Goal: Task Accomplishment & Management: Use online tool/utility

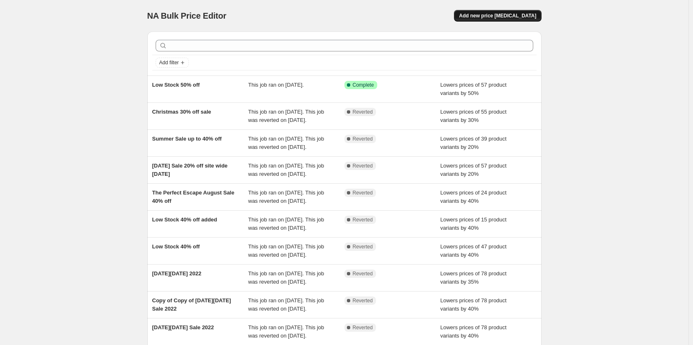
click at [514, 14] on span "Add new price [MEDICAL_DATA]" at bounding box center [497, 15] width 77 height 7
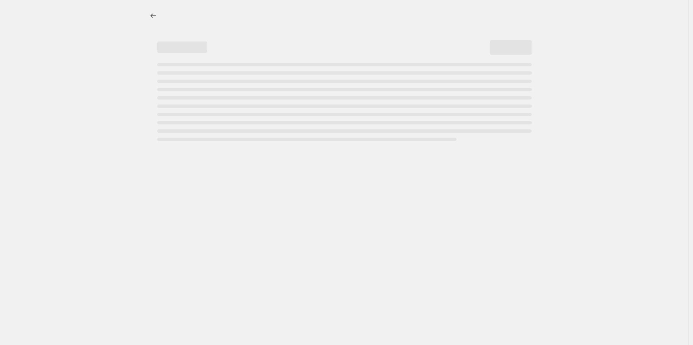
select select "percentage"
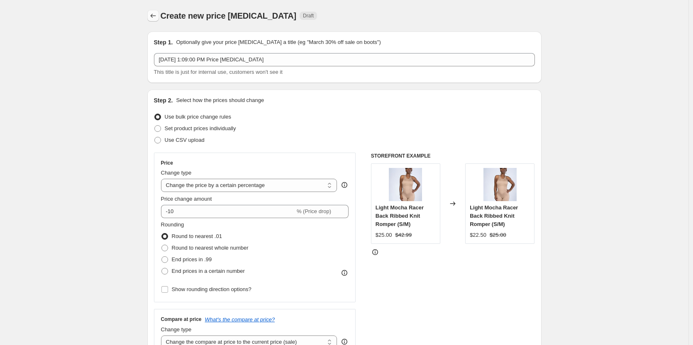
click at [157, 15] on icon "Price change jobs" at bounding box center [153, 16] width 8 height 8
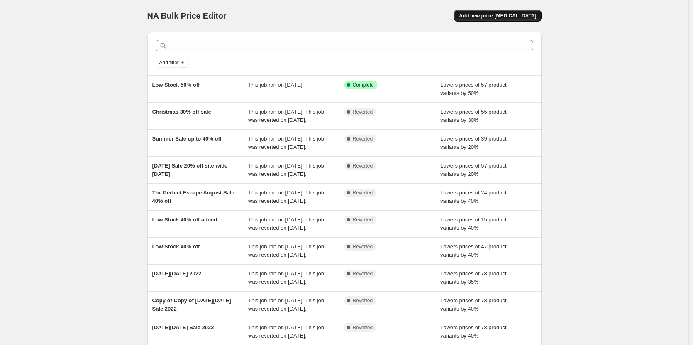
click at [494, 13] on span "Add new price change job" at bounding box center [497, 15] width 77 height 7
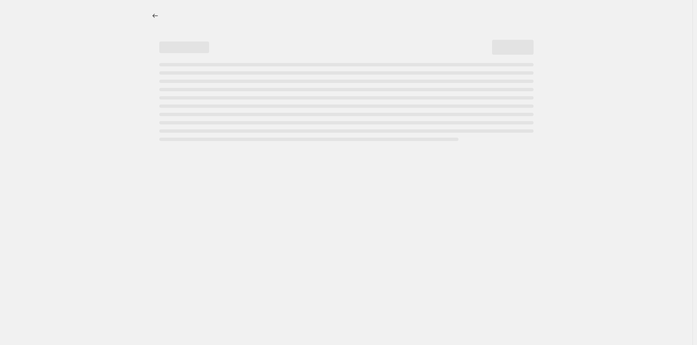
select select "percentage"
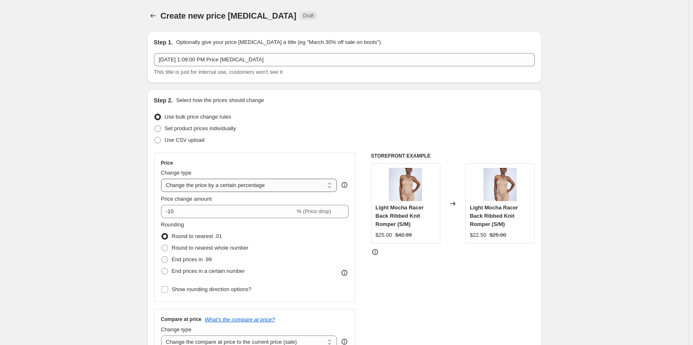
click at [332, 186] on select "Change the price to a certain amount Change the price by a certain amount Chang…" at bounding box center [249, 185] width 176 height 13
click at [187, 212] on input "-10" at bounding box center [228, 211] width 134 height 13
click at [172, 212] on input "-10" at bounding box center [228, 211] width 134 height 13
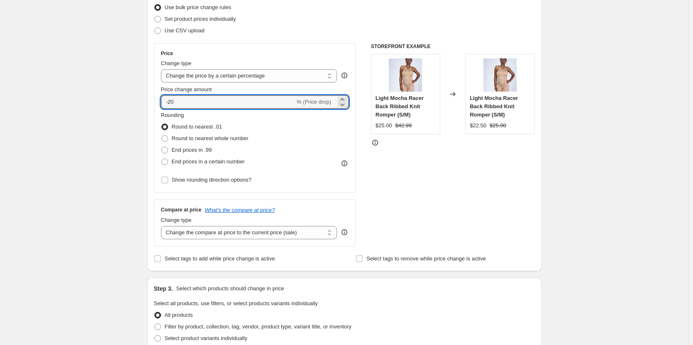
scroll to position [125, 0]
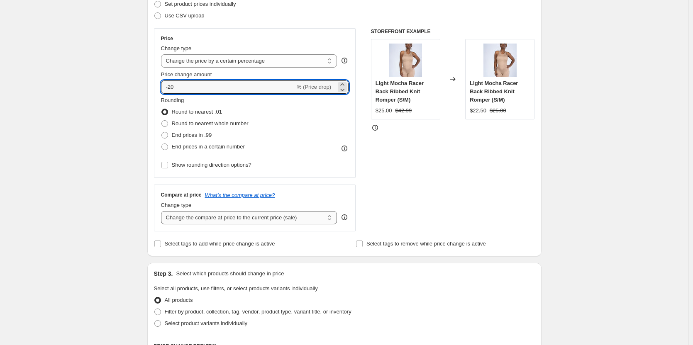
type input "-20"
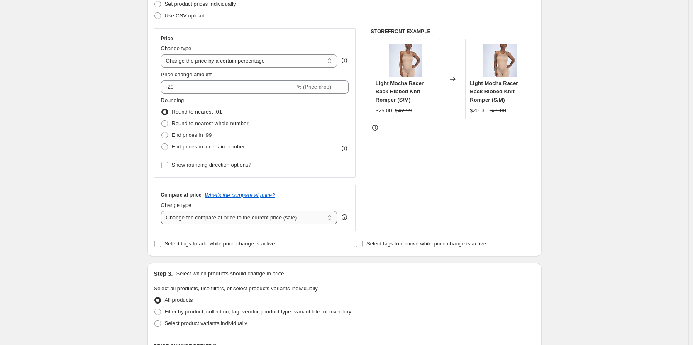
click at [333, 219] on select "Change the compare at price to the current price (sale) Change the compare at p…" at bounding box center [249, 217] width 176 height 13
click at [422, 181] on div "STOREFRONT EXAMPLE Light Mocha Racer Back Ribbed Knit Romper (S/M) $25.00 $42.9…" at bounding box center [453, 129] width 164 height 203
click at [331, 218] on select "Change the compare at price to the current price (sale) Change the compare at p…" at bounding box center [249, 217] width 176 height 13
click at [423, 200] on div "STOREFRONT EXAMPLE Light Mocha Racer Back Ribbed Knit Romper (S/M) $25.00 $42.9…" at bounding box center [453, 129] width 164 height 203
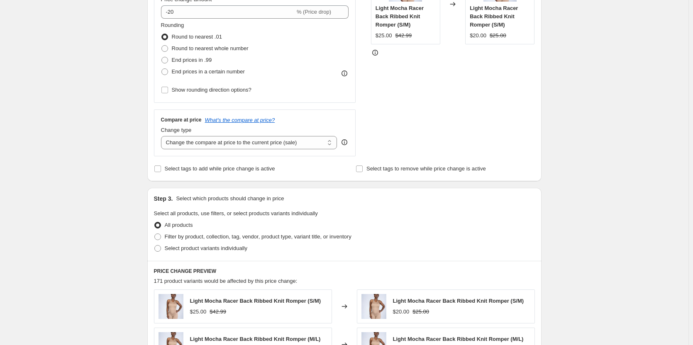
scroll to position [208, 0]
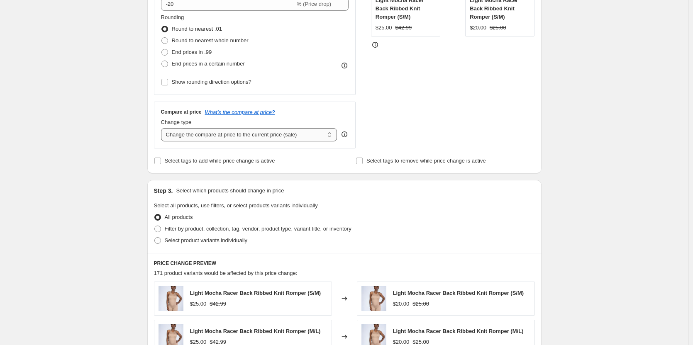
click at [333, 137] on select "Change the compare at price to the current price (sale) Change the compare at p…" at bounding box center [249, 134] width 176 height 13
click at [163, 128] on select "Change the compare at price to the current price (sale) Change the compare at p…" at bounding box center [249, 134] width 176 height 13
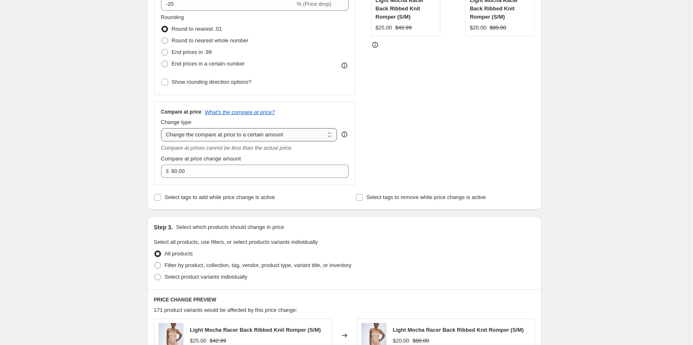
click at [332, 134] on select "Change the compare at price to the current price (sale) Change the compare at p…" at bounding box center [249, 134] width 176 height 13
select select "ep"
click at [163, 128] on select "Change the compare at price to the current price (sale) Change the compare at p…" at bounding box center [249, 134] width 176 height 13
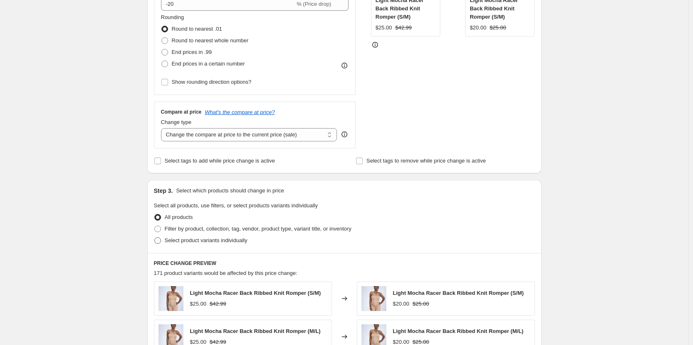
click at [159, 241] on span at bounding box center [157, 240] width 7 height 7
click at [155, 238] on input "Select product variants individually" at bounding box center [154, 237] width 0 height 0
radio input "true"
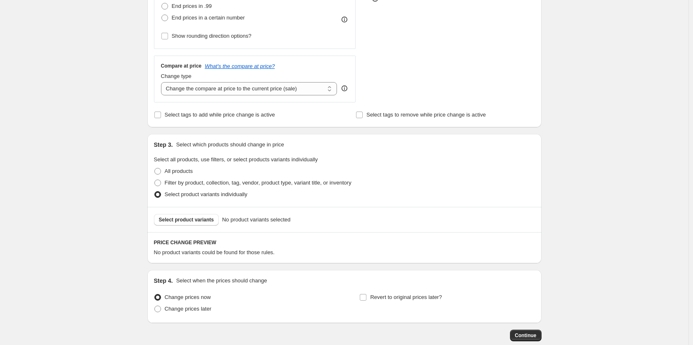
scroll to position [301, 0]
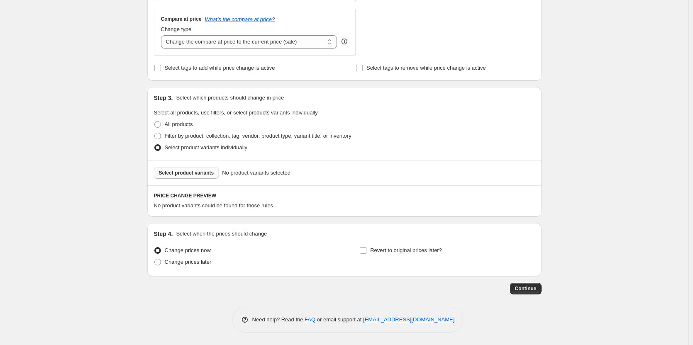
click at [179, 174] on span "Select product variants" at bounding box center [186, 173] width 55 height 7
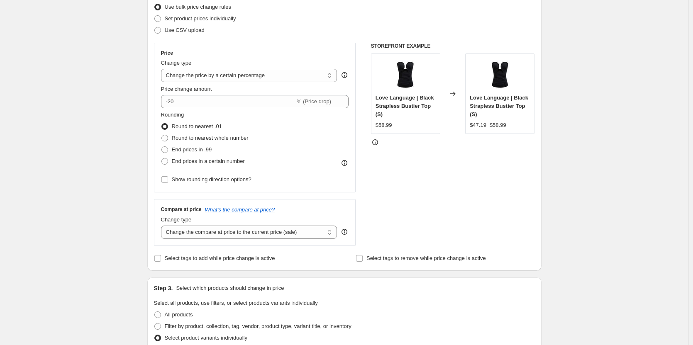
scroll to position [0, 0]
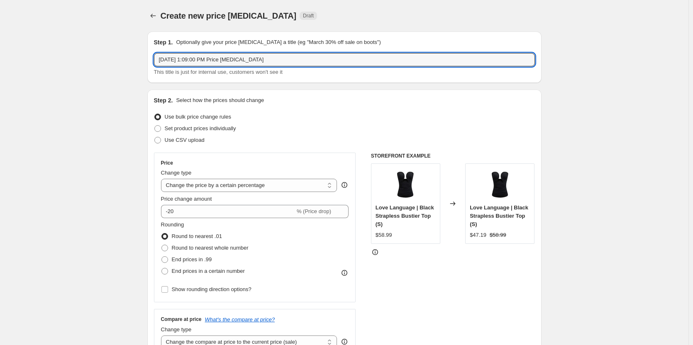
drag, startPoint x: 285, startPoint y: 61, endPoint x: 120, endPoint y: 57, distance: 165.7
click at [164, 60] on input "%th Bday Sale 20% Off" at bounding box center [344, 59] width 381 height 13
type input "5th Bday Sale 20% Off"
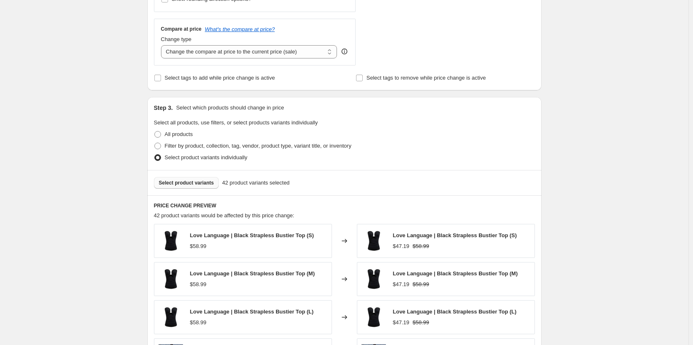
scroll to position [457, 0]
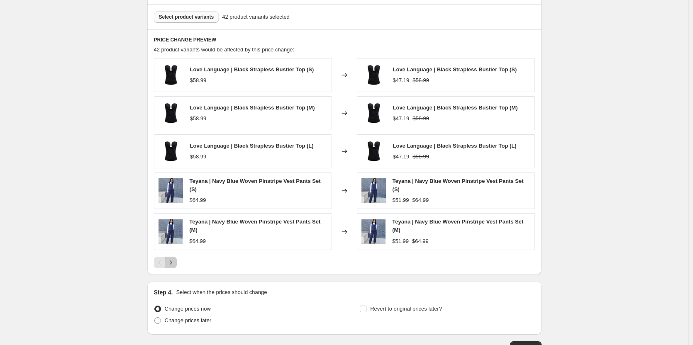
click at [173, 261] on icon "Next" at bounding box center [171, 263] width 8 height 8
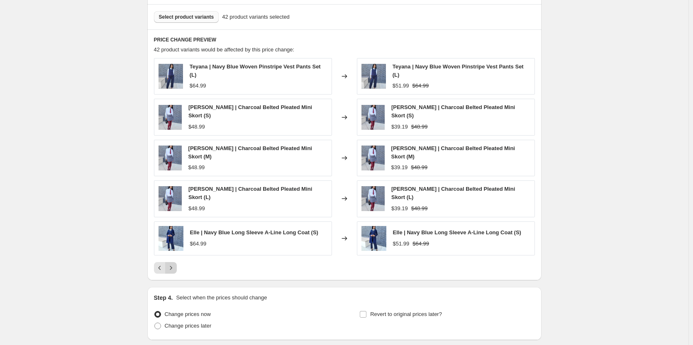
click at [174, 264] on icon "Next" at bounding box center [171, 268] width 8 height 8
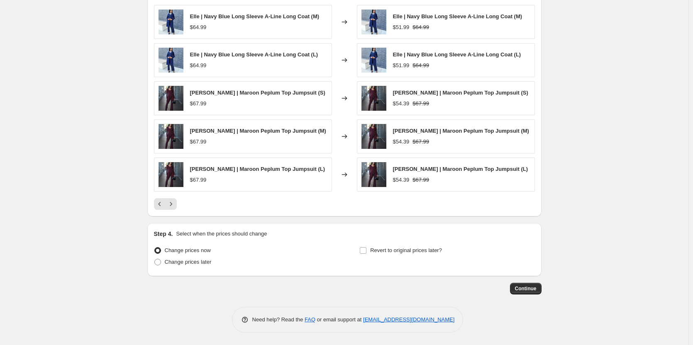
scroll to position [510, 0]
click at [365, 250] on input "Revert to original prices later?" at bounding box center [363, 250] width 7 height 7
checkbox input "true"
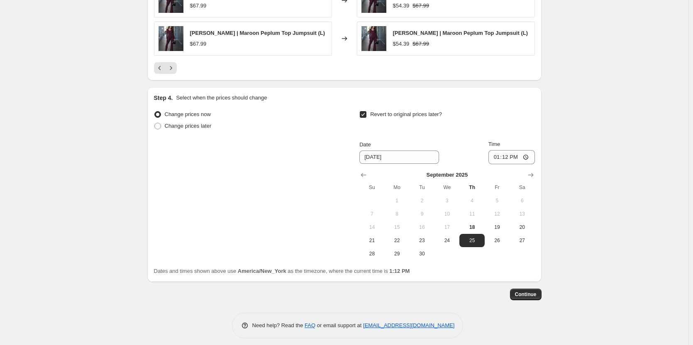
scroll to position [652, 0]
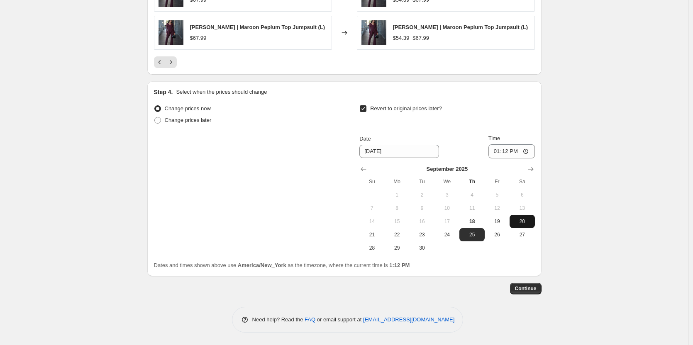
click at [525, 222] on span "20" at bounding box center [522, 221] width 18 height 7
type input "9/20/2025"
click at [511, 151] on input "13:12" at bounding box center [512, 151] width 46 height 14
click at [528, 151] on input "13:12" at bounding box center [512, 151] width 46 height 14
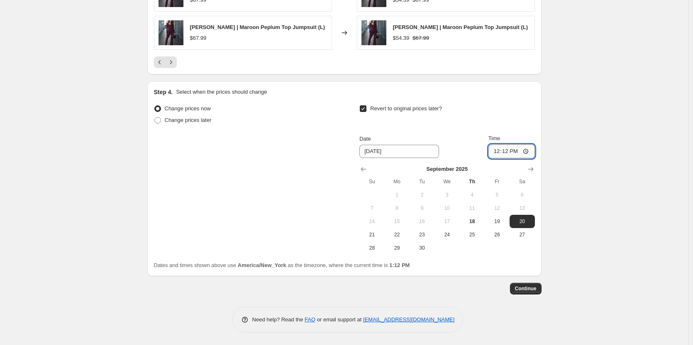
click at [524, 150] on input "12:12" at bounding box center [512, 151] width 46 height 14
click at [535, 121] on div "Revert to original prices later?" at bounding box center [446, 115] width 175 height 25
click at [526, 151] on input "00:12" at bounding box center [512, 151] width 46 height 14
type input "00:00"
click at [527, 121] on div "Revert to original prices later?" at bounding box center [446, 115] width 175 height 25
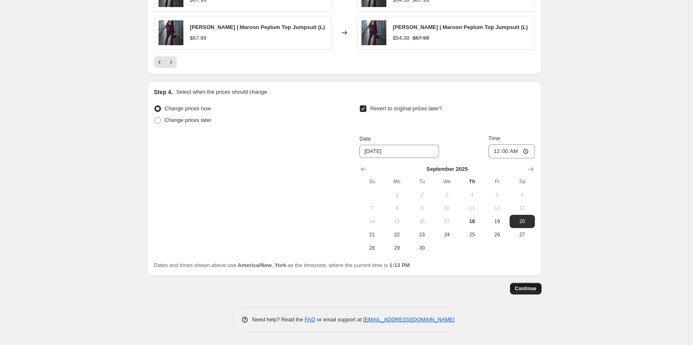
click at [532, 290] on span "Continue" at bounding box center [526, 289] width 22 height 7
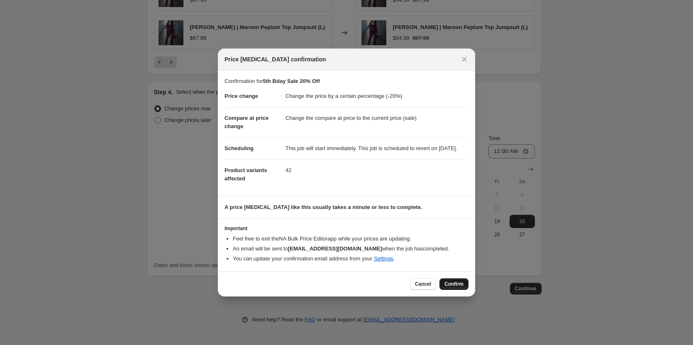
click at [459, 288] on span "Confirm" at bounding box center [454, 284] width 19 height 7
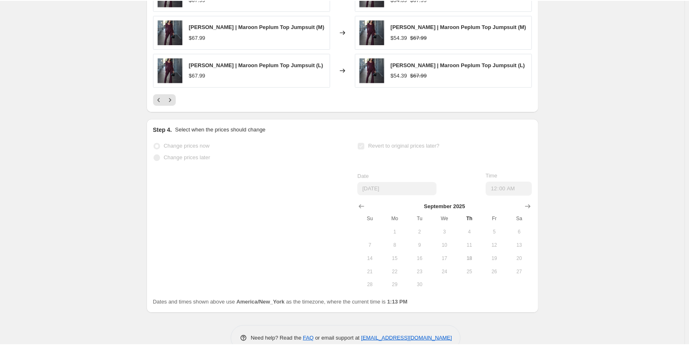
scroll to position [674, 0]
